Goal: Transaction & Acquisition: Book appointment/travel/reservation

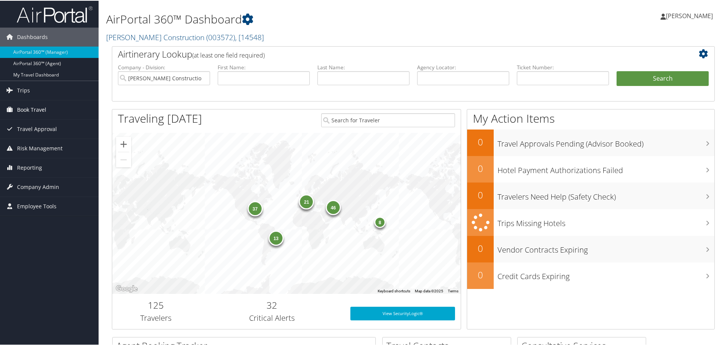
click at [36, 106] on span "Book Travel" at bounding box center [31, 109] width 29 height 19
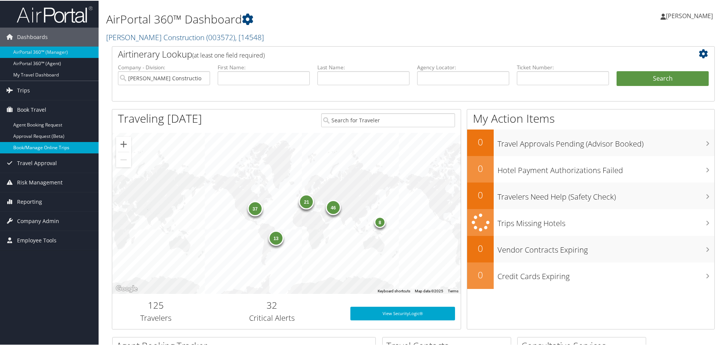
click at [35, 146] on link "Book/Manage Online Trips" at bounding box center [49, 146] width 99 height 11
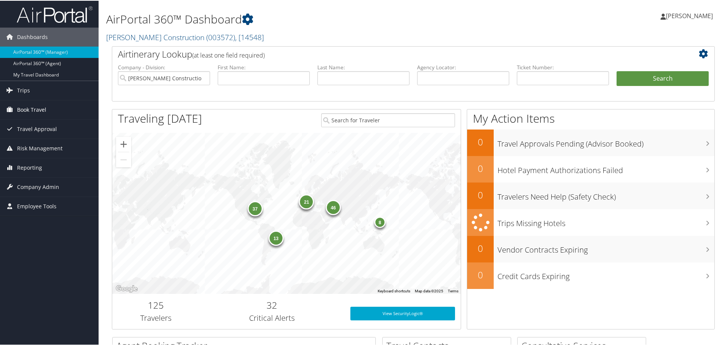
click at [16, 108] on link "Book Travel" at bounding box center [49, 109] width 99 height 19
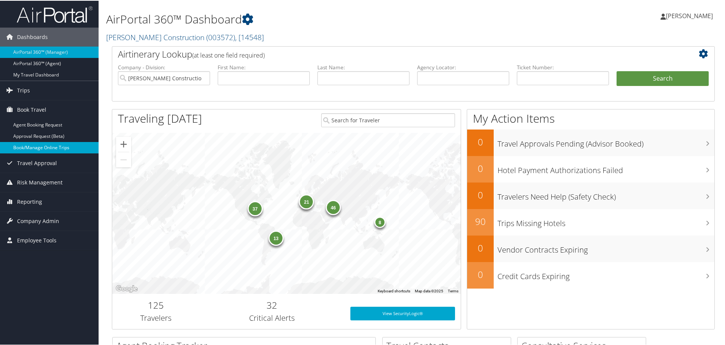
click at [16, 150] on link "Book/Manage Online Trips" at bounding box center [49, 146] width 99 height 11
